Goal: Task Accomplishment & Management: Manage account settings

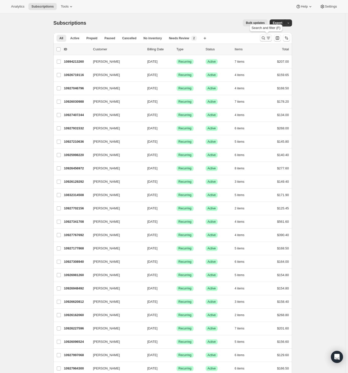
click at [265, 39] on icon "Search and filter results" at bounding box center [263, 37] width 5 height 5
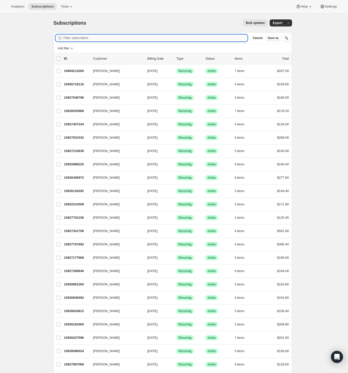
click at [98, 37] on input "Filter subscribers" at bounding box center [156, 37] width 185 height 7
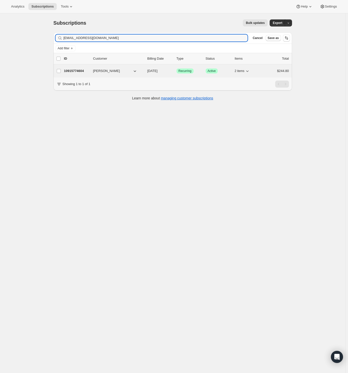
type input "sorryimlate327@gmail.com"
click at [74, 70] on p "10915774604" at bounding box center [76, 70] width 25 height 5
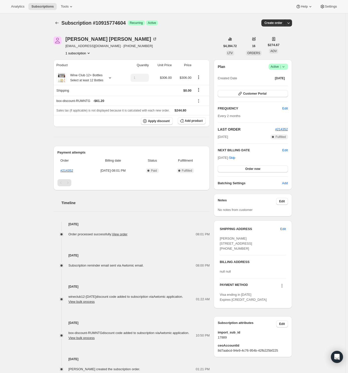
click at [285, 66] on icon at bounding box center [283, 66] width 5 height 5
click at [278, 83] on span "Cancel subscription" at bounding box center [278, 85] width 28 height 4
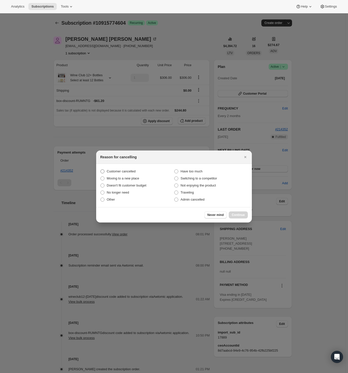
click at [109, 169] on span "Customer cancelled" at bounding box center [121, 171] width 29 height 4
click at [101, 169] on input "Customer cancelled" at bounding box center [101, 169] width 0 height 0
radio input "true"
click at [242, 213] on span "Continue" at bounding box center [238, 215] width 13 height 4
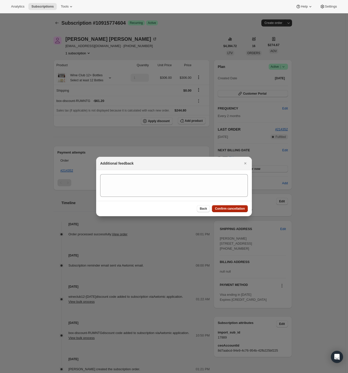
click at [242, 209] on span "Confirm cancellation" at bounding box center [230, 208] width 30 height 4
